Goal: Transaction & Acquisition: Purchase product/service

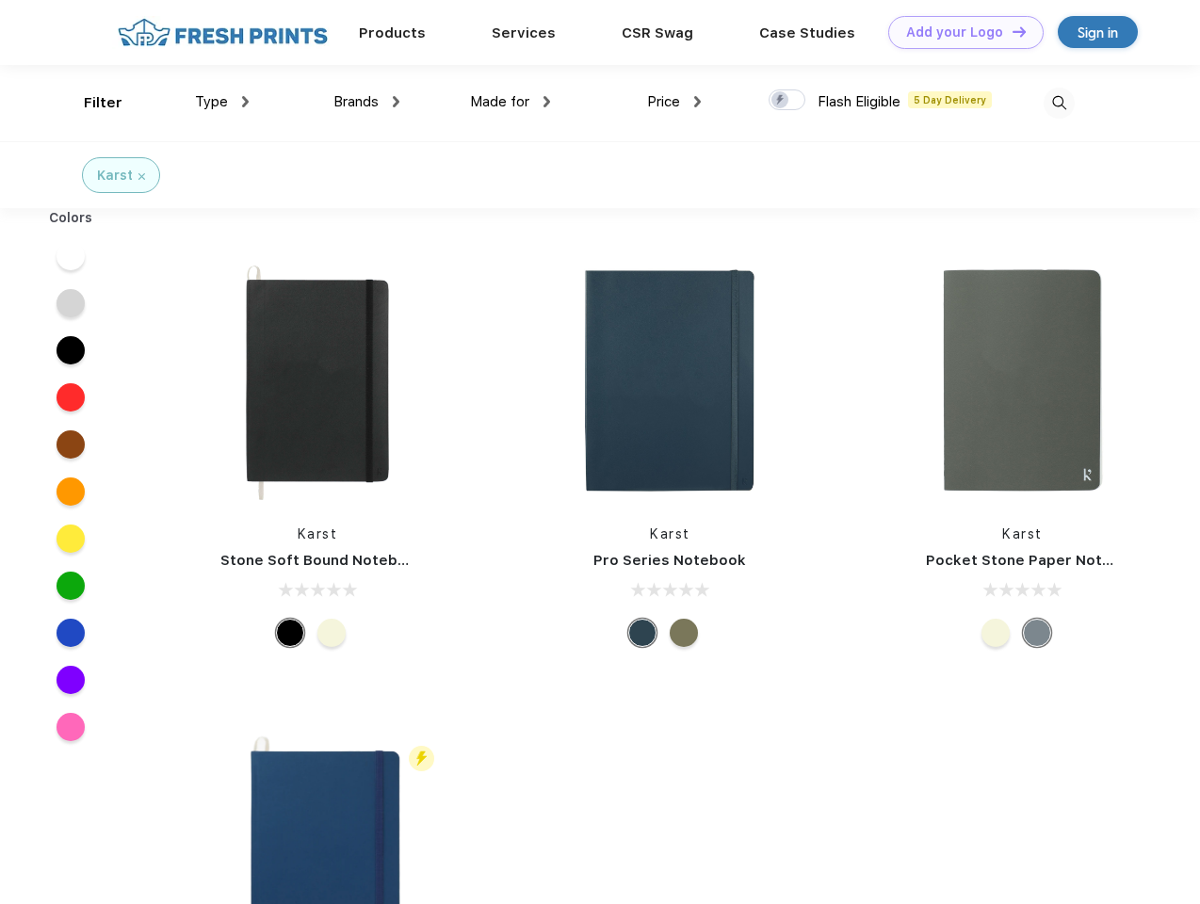
click at [959, 32] on link "Add your Logo Design Tool" at bounding box center [965, 32] width 155 height 33
click at [0, 0] on div "Design Tool" at bounding box center [0, 0] width 0 height 0
click at [1011, 31] on link "Add your Logo Design Tool" at bounding box center [965, 32] width 155 height 33
click at [90, 103] on div "Filter" at bounding box center [103, 103] width 39 height 22
click at [222, 102] on span "Type" at bounding box center [211, 101] width 33 height 17
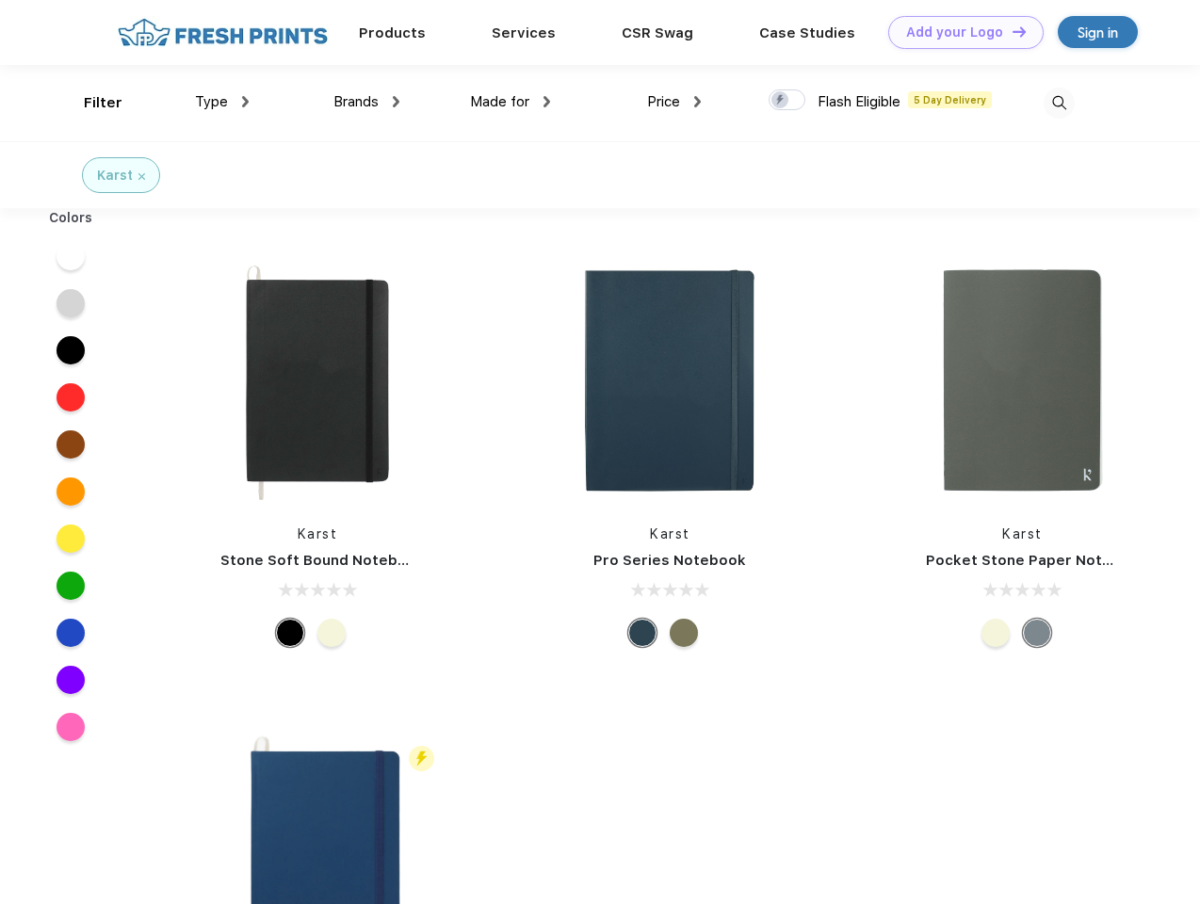
click at [366, 102] on span "Brands" at bounding box center [355, 101] width 45 height 17
click at [510, 102] on span "Made for" at bounding box center [499, 101] width 59 height 17
click at [674, 102] on span "Price" at bounding box center [663, 101] width 33 height 17
click at [787, 101] on div at bounding box center [787, 99] width 37 height 21
click at [781, 101] on input "checkbox" at bounding box center [775, 95] width 12 height 12
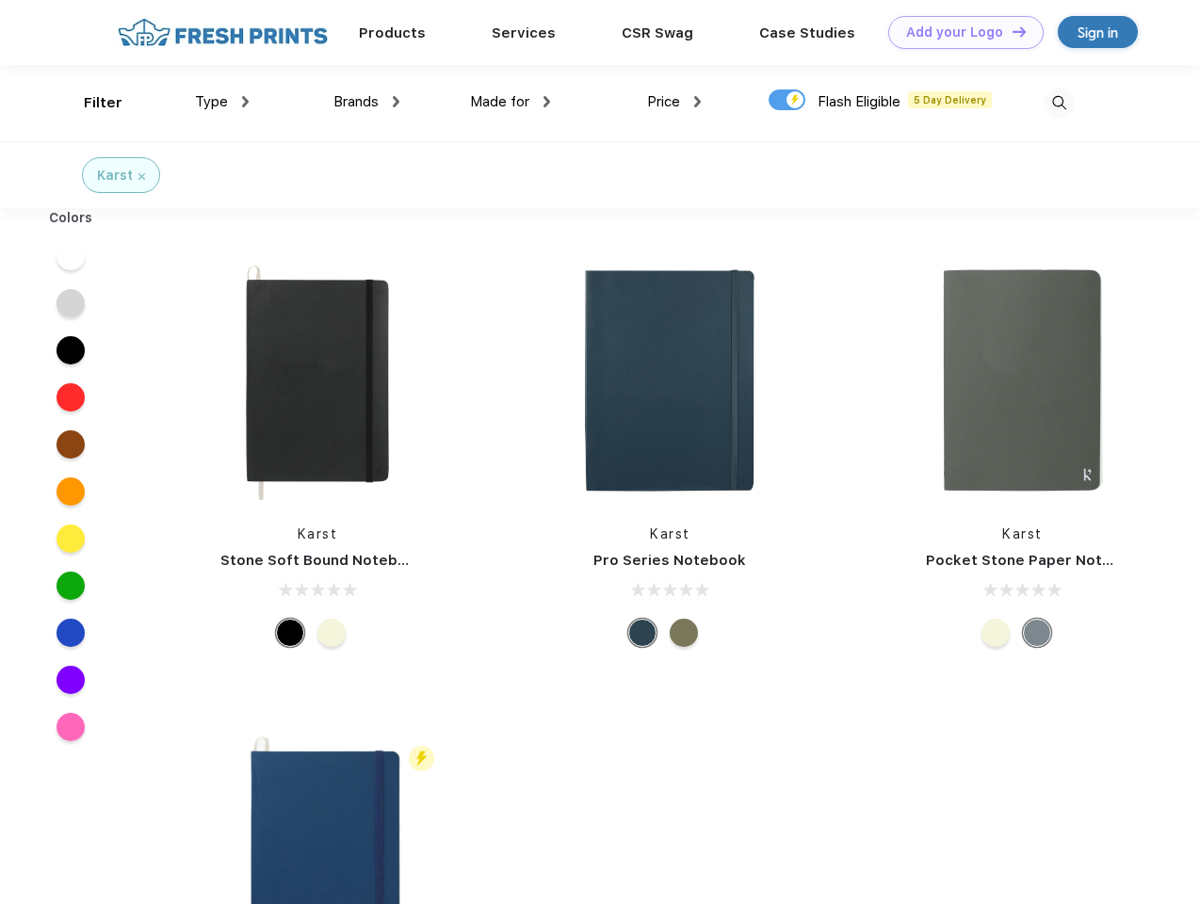
click at [1059, 103] on img at bounding box center [1059, 103] width 31 height 31
